Goal: Task Accomplishment & Management: Manage account settings

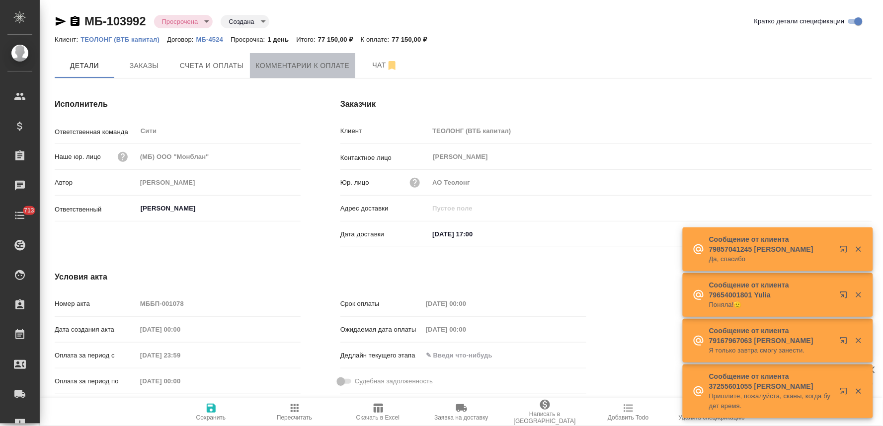
click at [314, 73] on button "Комментарии к оплате" at bounding box center [303, 65] width 106 height 25
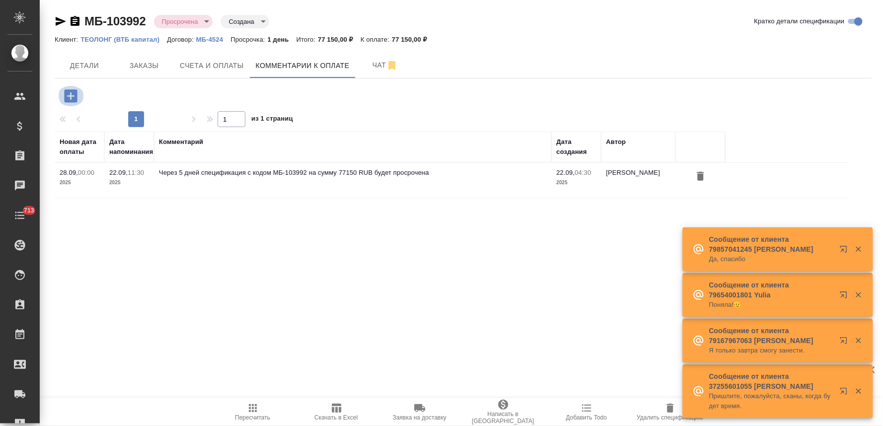
click at [75, 92] on icon "button" at bounding box center [70, 95] width 13 height 13
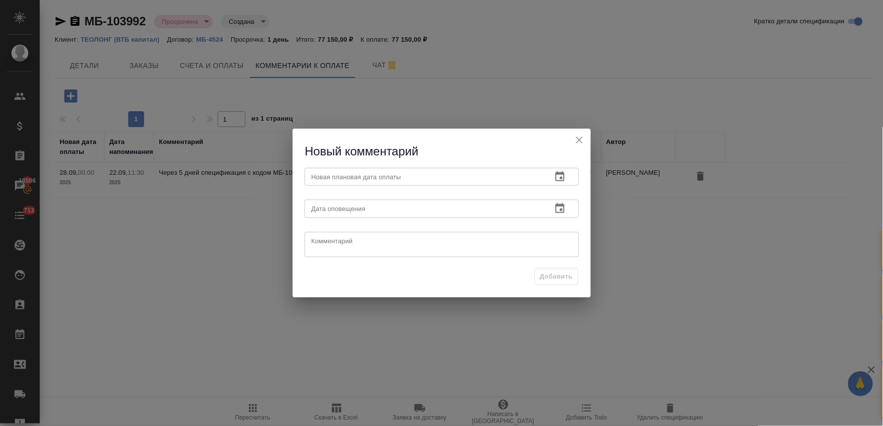
click at [559, 181] on icon "button" at bounding box center [560, 177] width 12 height 12
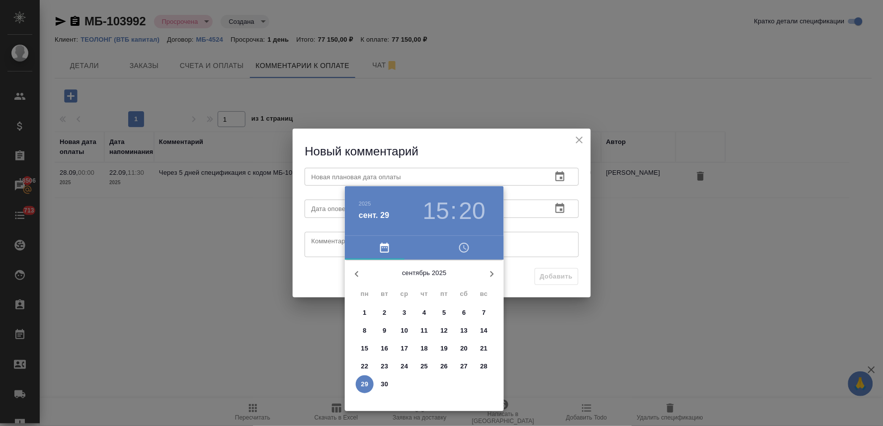
click at [489, 271] on icon "button" at bounding box center [492, 274] width 12 height 12
click at [446, 315] on span "3" at bounding box center [444, 313] width 18 height 10
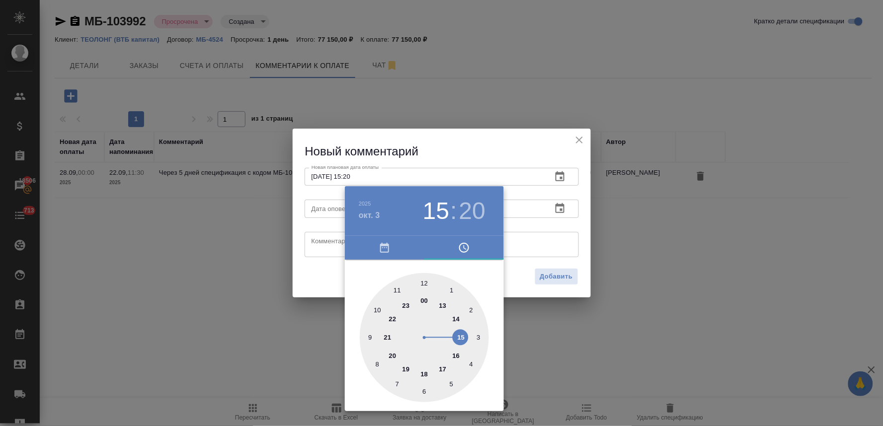
click at [424, 375] on div at bounding box center [424, 337] width 129 height 129
click at [421, 282] on div at bounding box center [424, 337] width 129 height 129
type input "[DATE] 18:00"
click at [299, 285] on div at bounding box center [441, 213] width 883 height 426
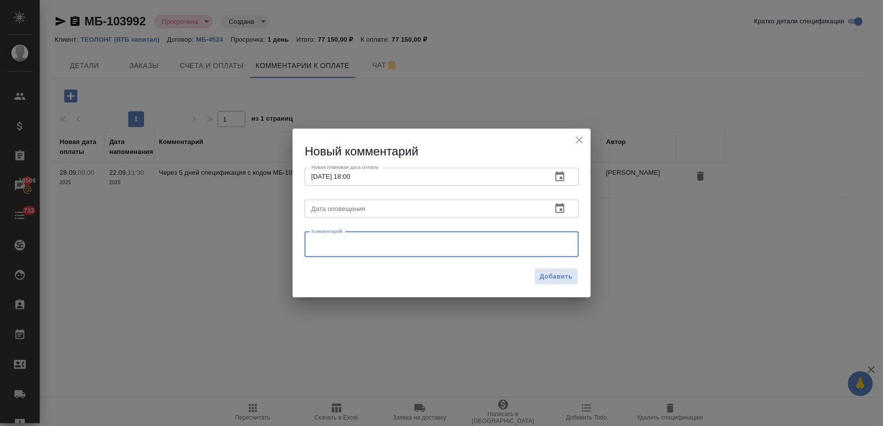
click at [334, 245] on textarea at bounding box center [442, 244] width 260 height 15
paste textarea "счет забрали в [DATE] на прошлой неделе. думаю, на этой неделе должны оплатить"
drag, startPoint x: 473, startPoint y: 240, endPoint x: 449, endPoint y: 237, distance: 25.0
click at [449, 237] on textarea "счет забрали в [DATE] на прошлой неделе. думаю, на этой неделе должны оплатить" at bounding box center [442, 244] width 260 height 15
type textarea "счет забрали в [DATE] на прошлой неделе. на этой неделе должны оплатить"
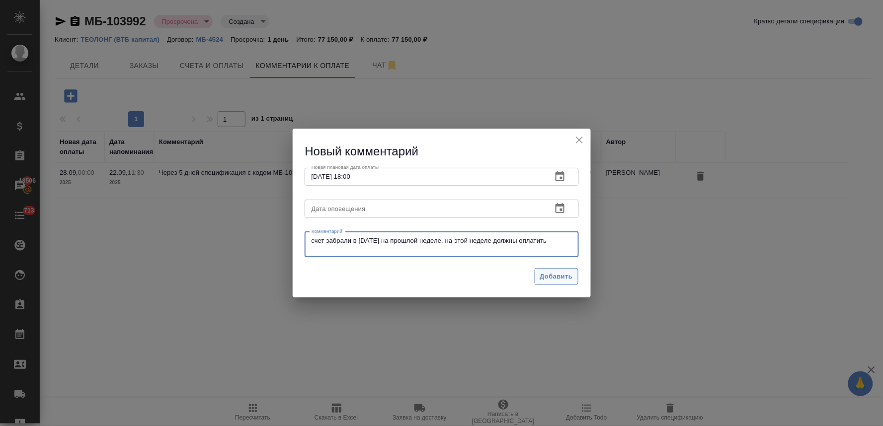
click at [554, 285] on button "Добавить" at bounding box center [557, 276] width 44 height 17
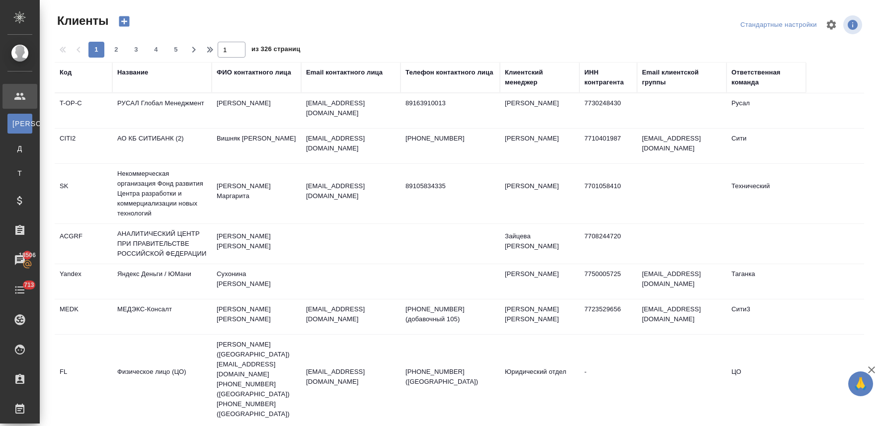
select select "RU"
click at [873, 240] on div "Клиенты Стандартные настройки 1 2 3 4 5 1 из 326 страниц Код Название ФИО конта…" at bounding box center [463, 212] width 828 height 425
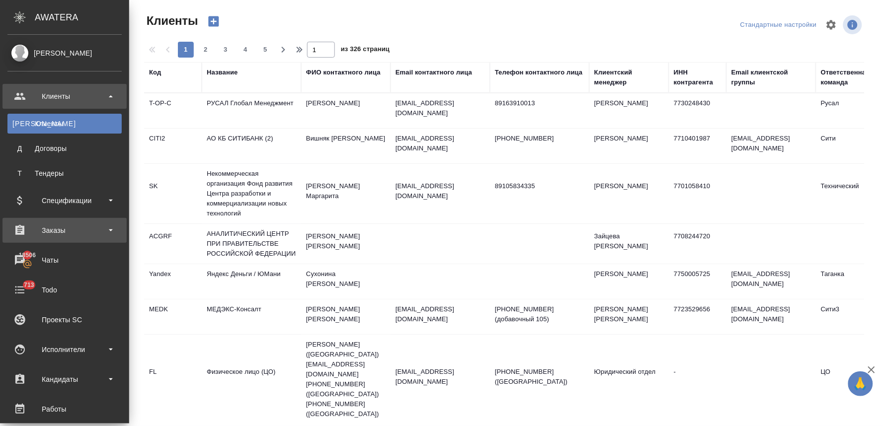
click at [62, 237] on div "Заказы" at bounding box center [64, 230] width 114 height 15
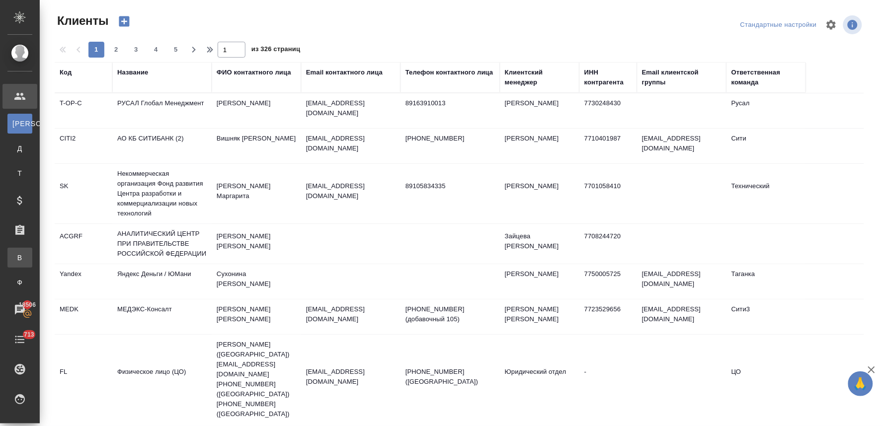
click at [15, 257] on div "Все заказы" at bounding box center [7, 258] width 15 height 10
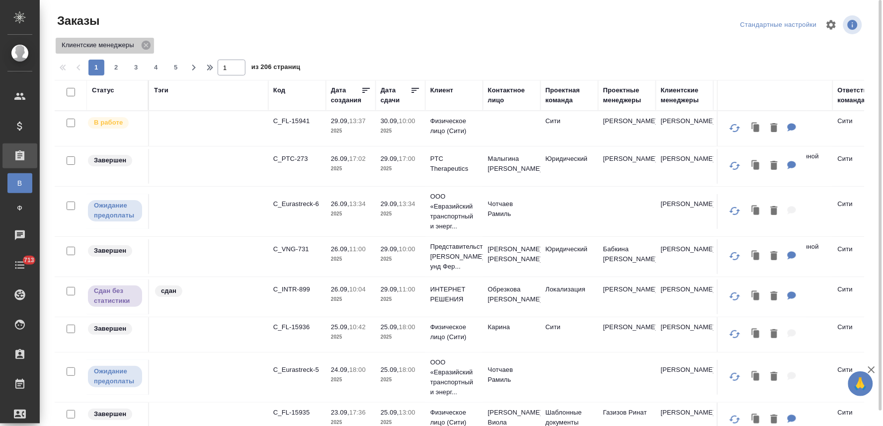
click at [145, 43] on icon at bounding box center [146, 45] width 9 height 9
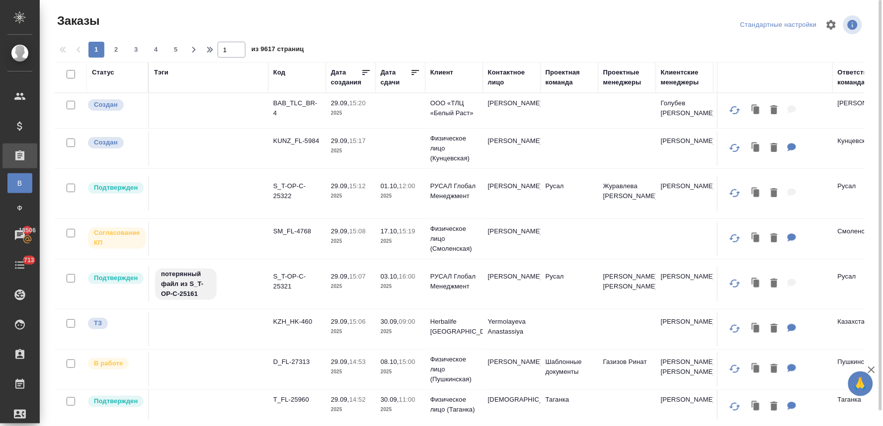
click at [439, 71] on div "Клиент" at bounding box center [441, 73] width 23 height 10
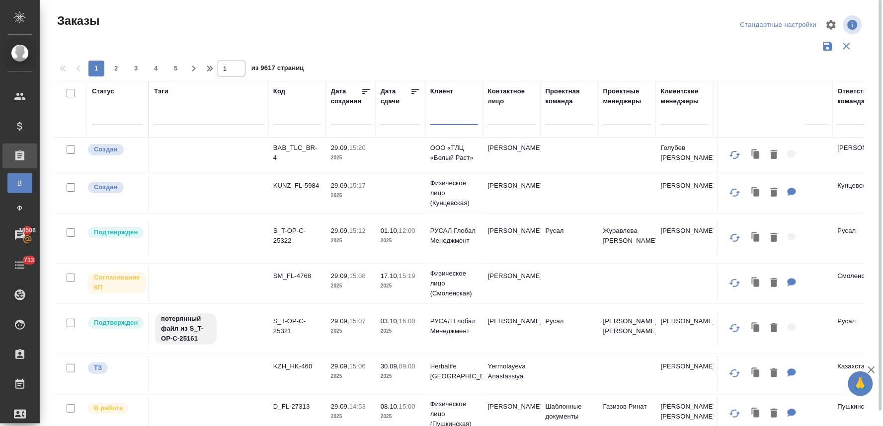
click at [445, 118] on input "text" at bounding box center [454, 119] width 48 height 12
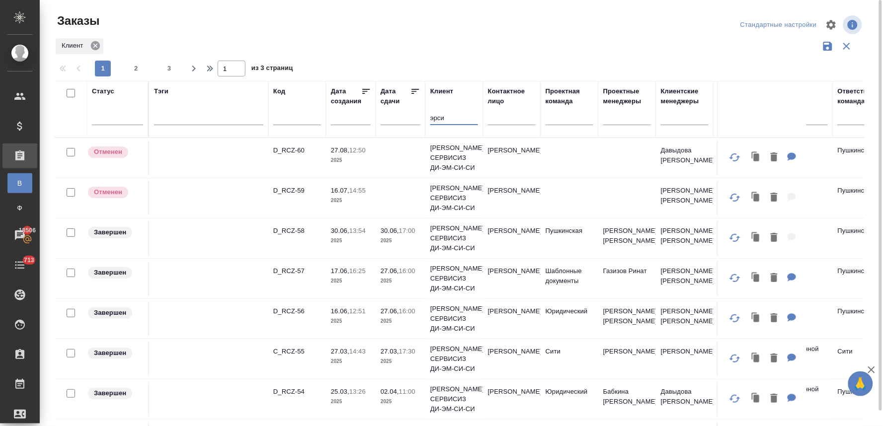
type input "эрси"
click at [97, 47] on icon at bounding box center [94, 45] width 9 height 9
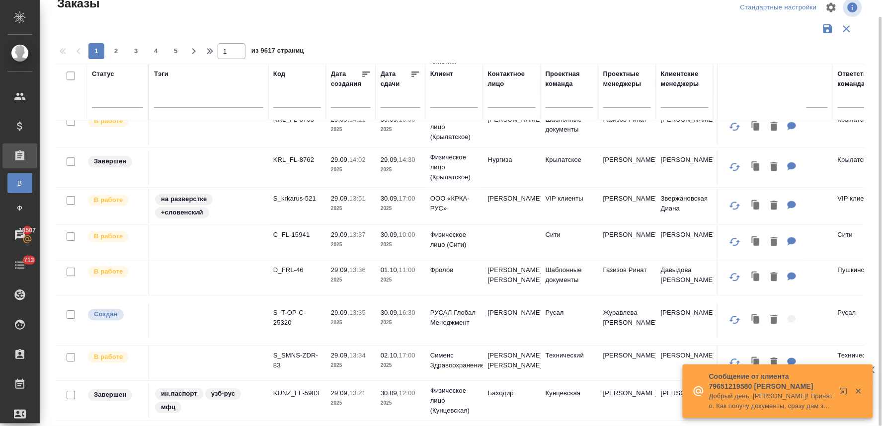
scroll to position [735, 0]
click at [112, 55] on span "2" at bounding box center [116, 51] width 16 height 10
type input "2"
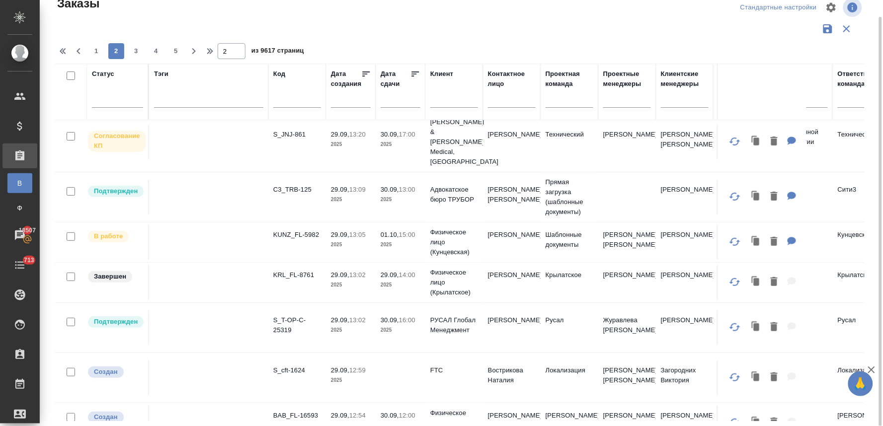
scroll to position [0, 0]
